Goal: Task Accomplishment & Management: Complete application form

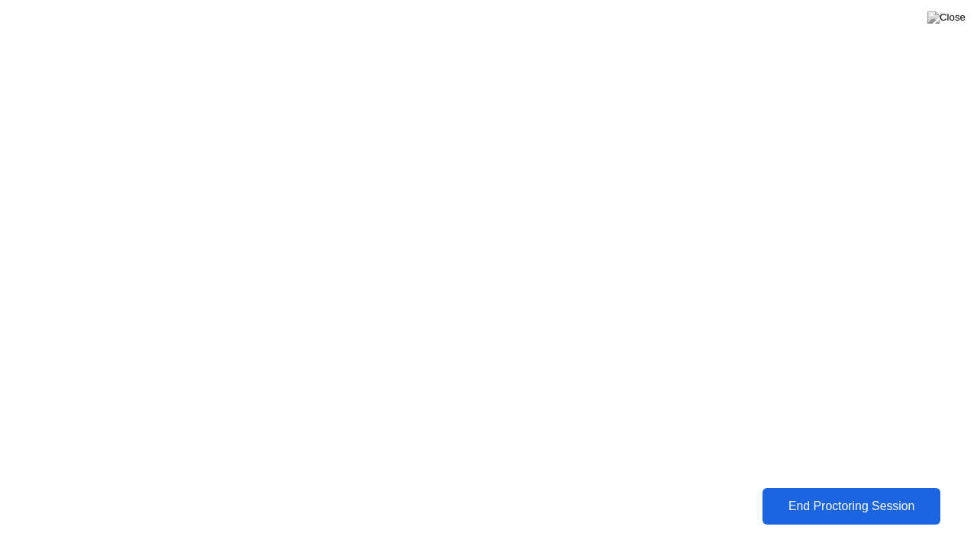
click at [831, 500] on div "End Proctoring Session" at bounding box center [851, 507] width 169 height 14
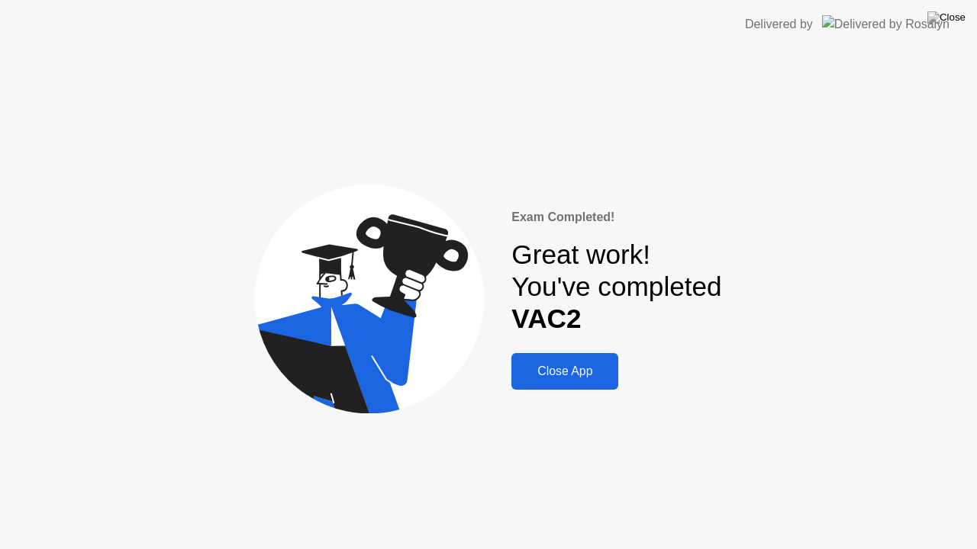
click at [960, 27] on button at bounding box center [946, 18] width 46 height 20
click at [575, 374] on div "Close App" at bounding box center [565, 372] width 98 height 14
